Goal: Navigation & Orientation: Find specific page/section

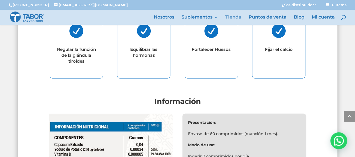
scroll to position [395, 0]
click at [333, 17] on link "Mi cuenta" at bounding box center [322, 20] width 23 height 10
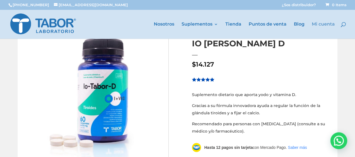
scroll to position [0, 0]
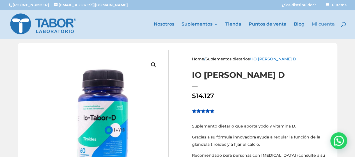
click at [327, 21] on div at bounding box center [185, 24] width 355 height 29
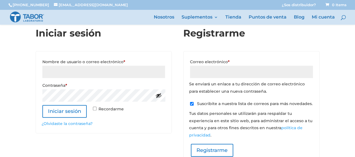
scroll to position [26, 0]
click at [338, 144] on div "Hola! Cómo puedo ayudarte?" at bounding box center [338, 140] width 17 height 17
